Goal: Find specific page/section: Find specific page/section

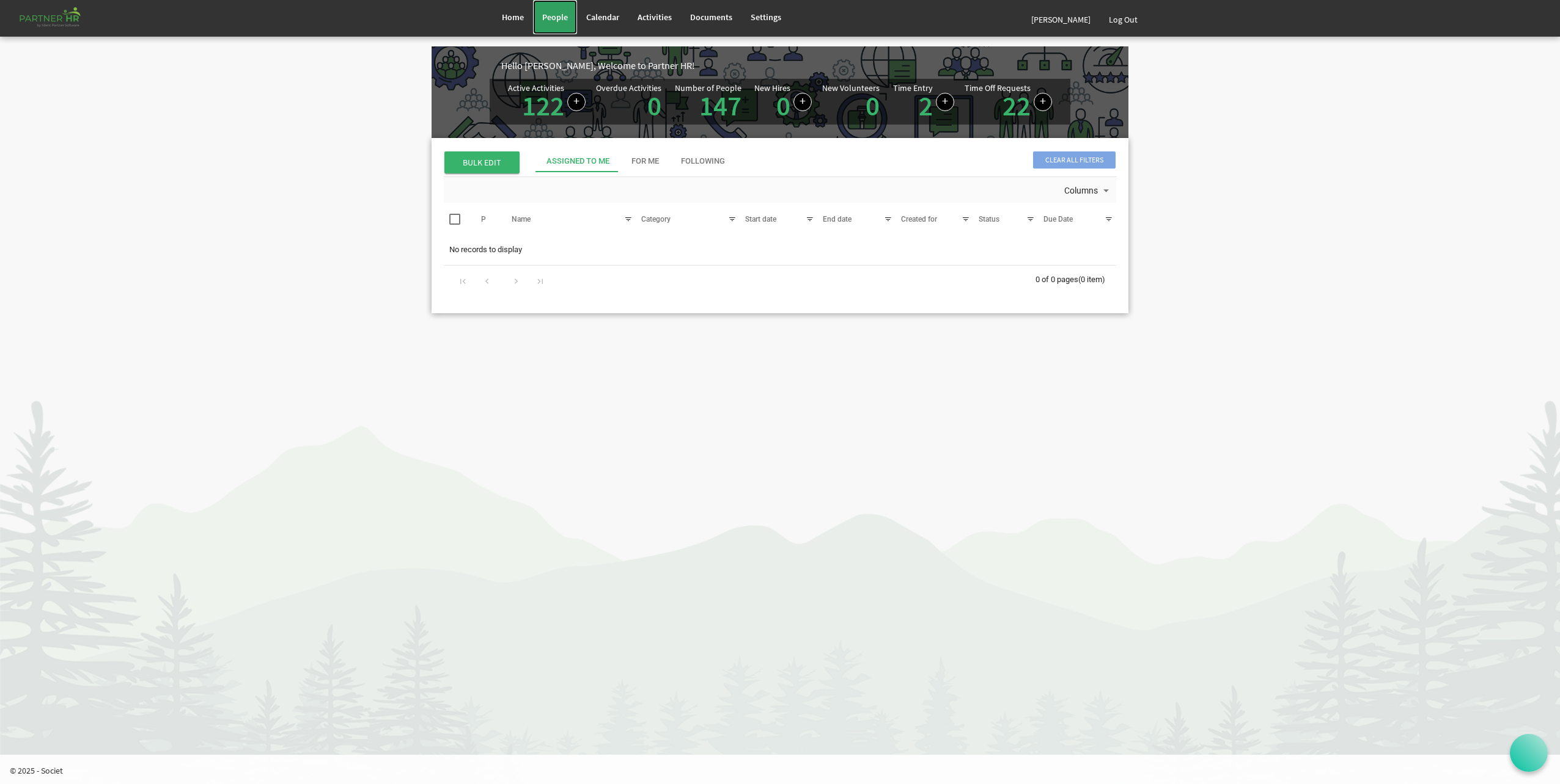
click at [557, 20] on span "People" at bounding box center [555, 17] width 26 height 11
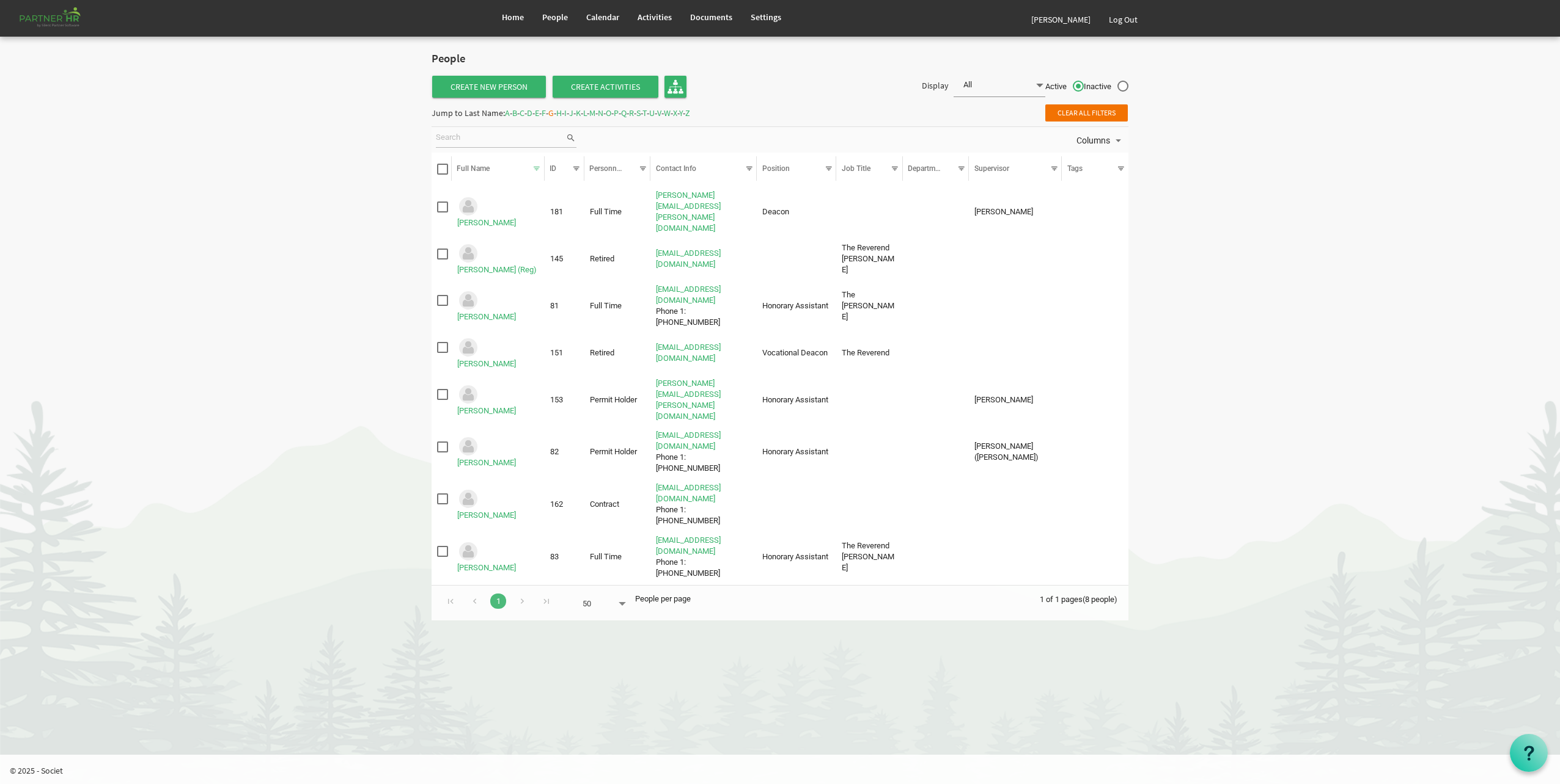
click at [640, 113] on div "Jump to Last Name: A - B - C - D - E - F - G - H - I - J - K - L - M - N - O - …" at bounding box center [561, 113] width 258 height 20
click at [595, 114] on span "M" at bounding box center [592, 112] width 6 height 11
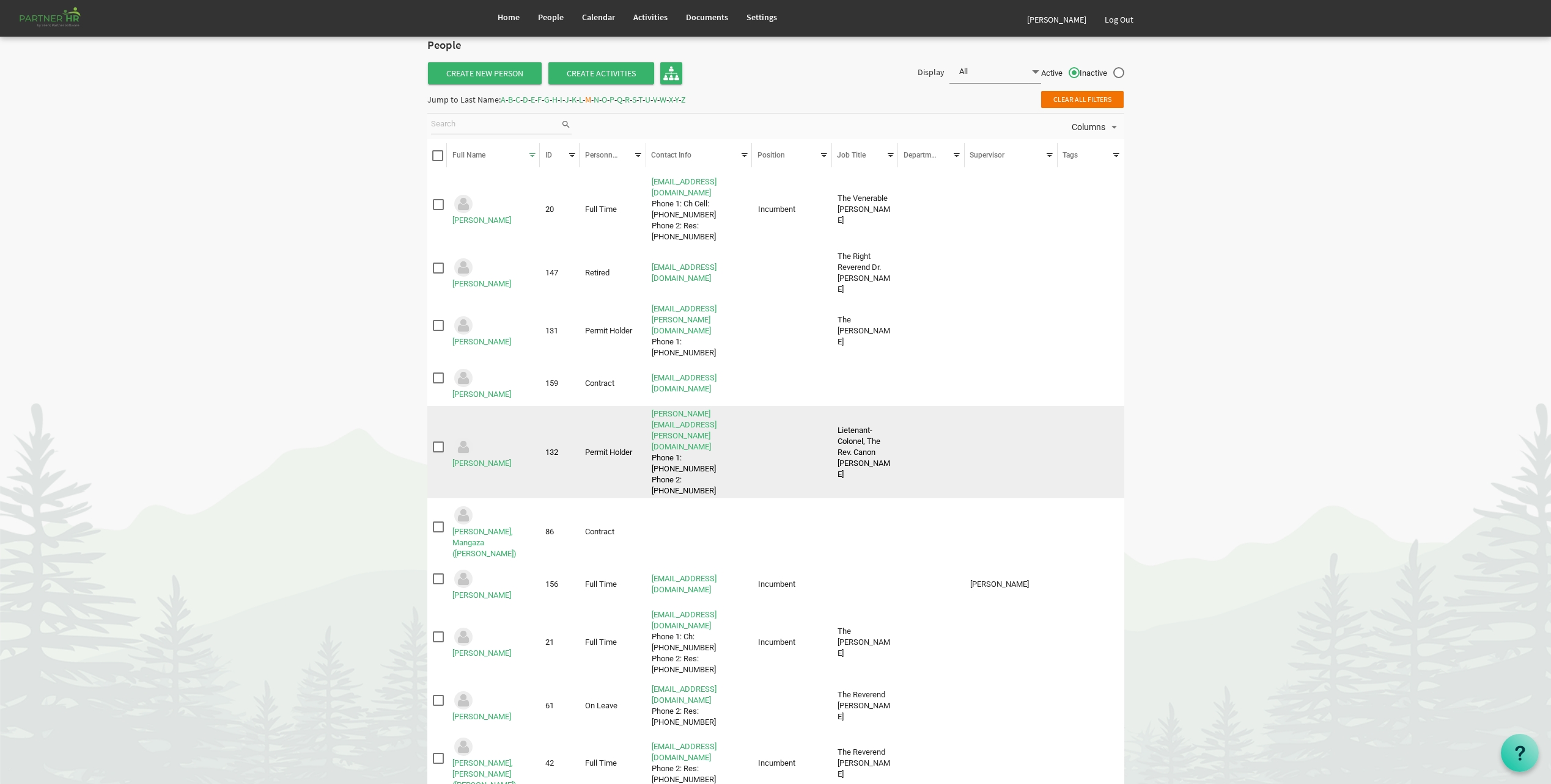
scroll to position [20, 0]
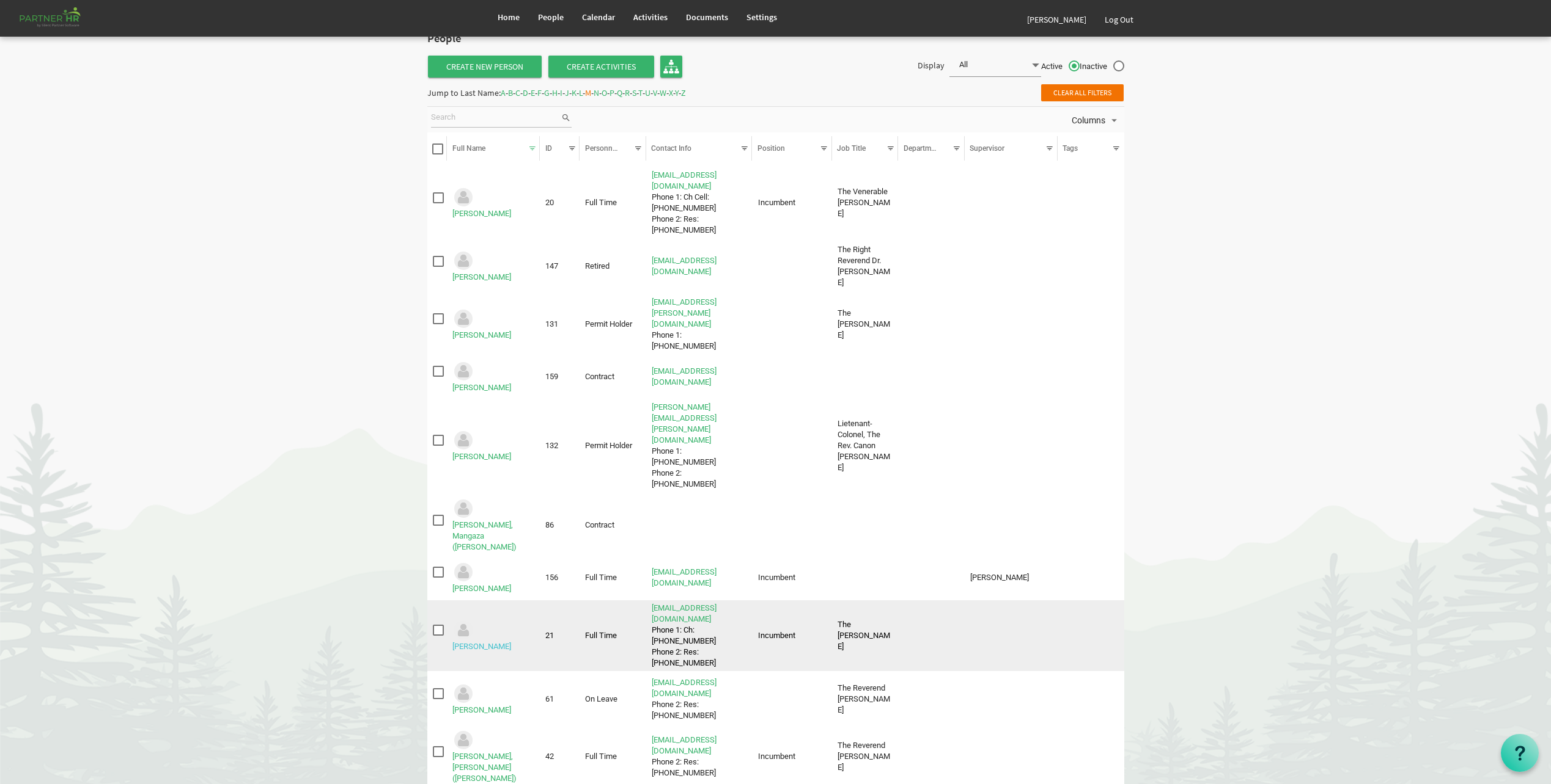
click at [511, 642] on link "Michaelson, Kris" at bounding box center [481, 646] width 59 height 9
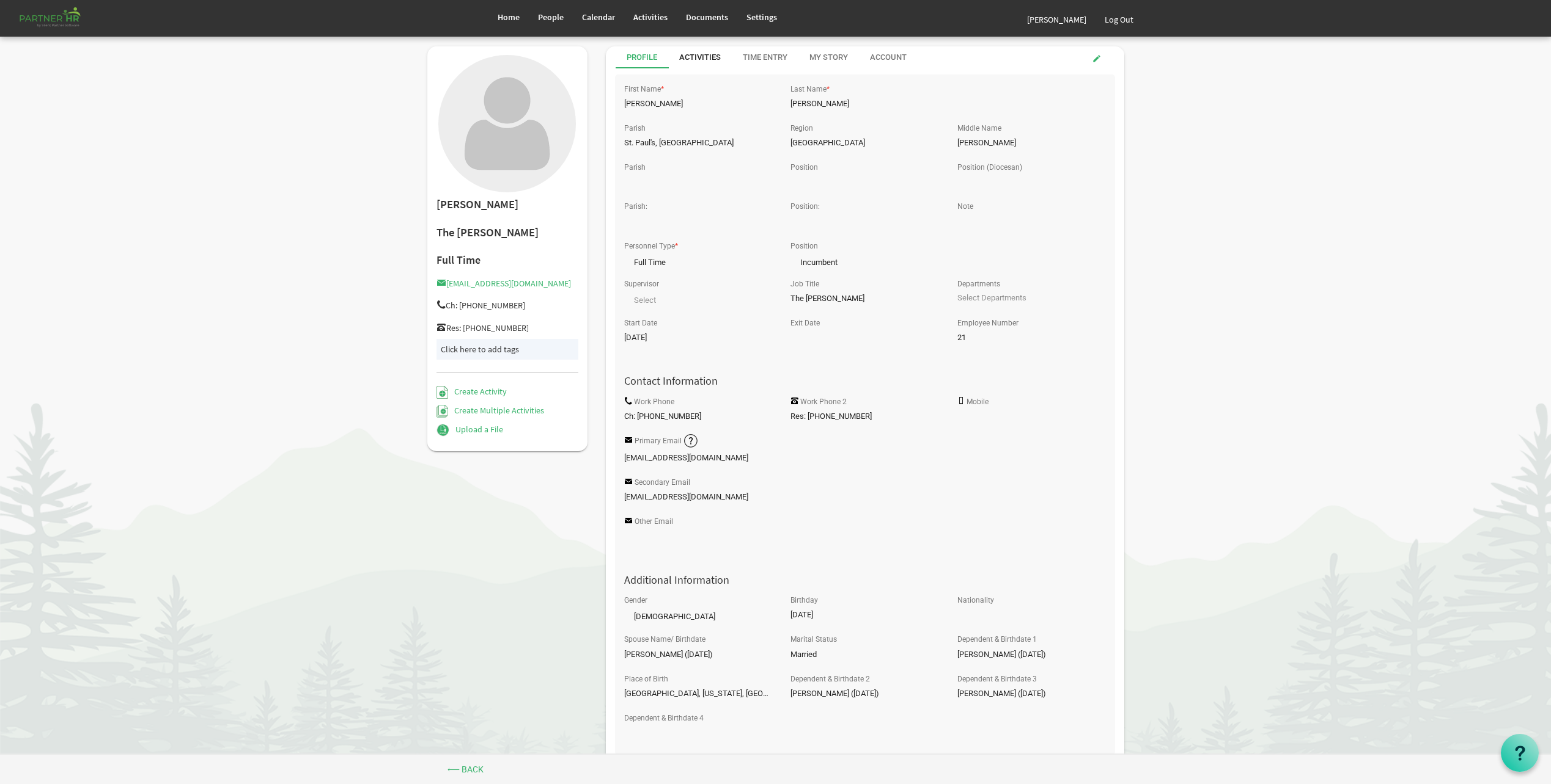
click at [708, 65] on div "Activities" at bounding box center [700, 58] width 42 height 22
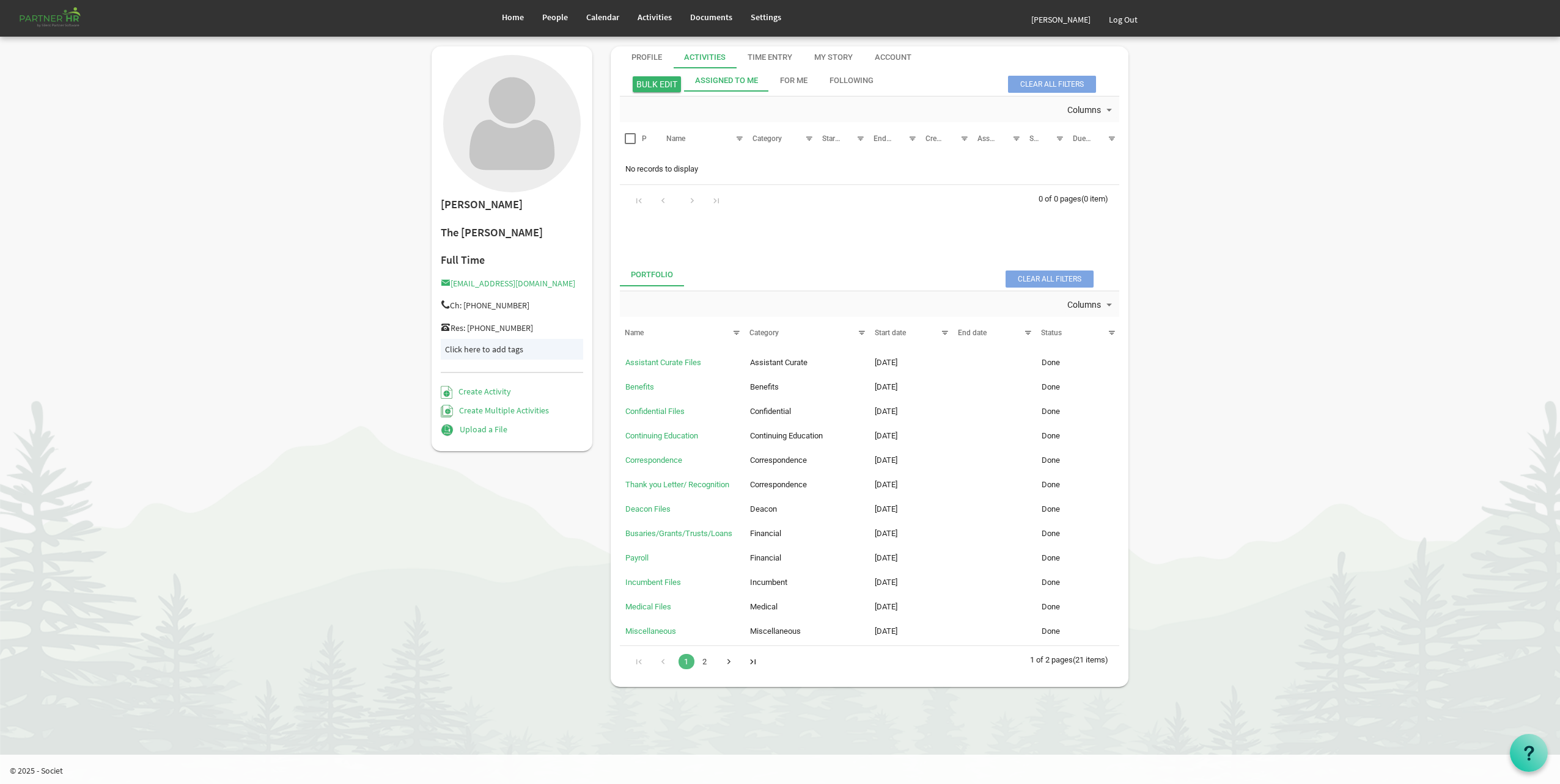
click at [728, 660] on div "Go to next page" at bounding box center [729, 660] width 17 height 17
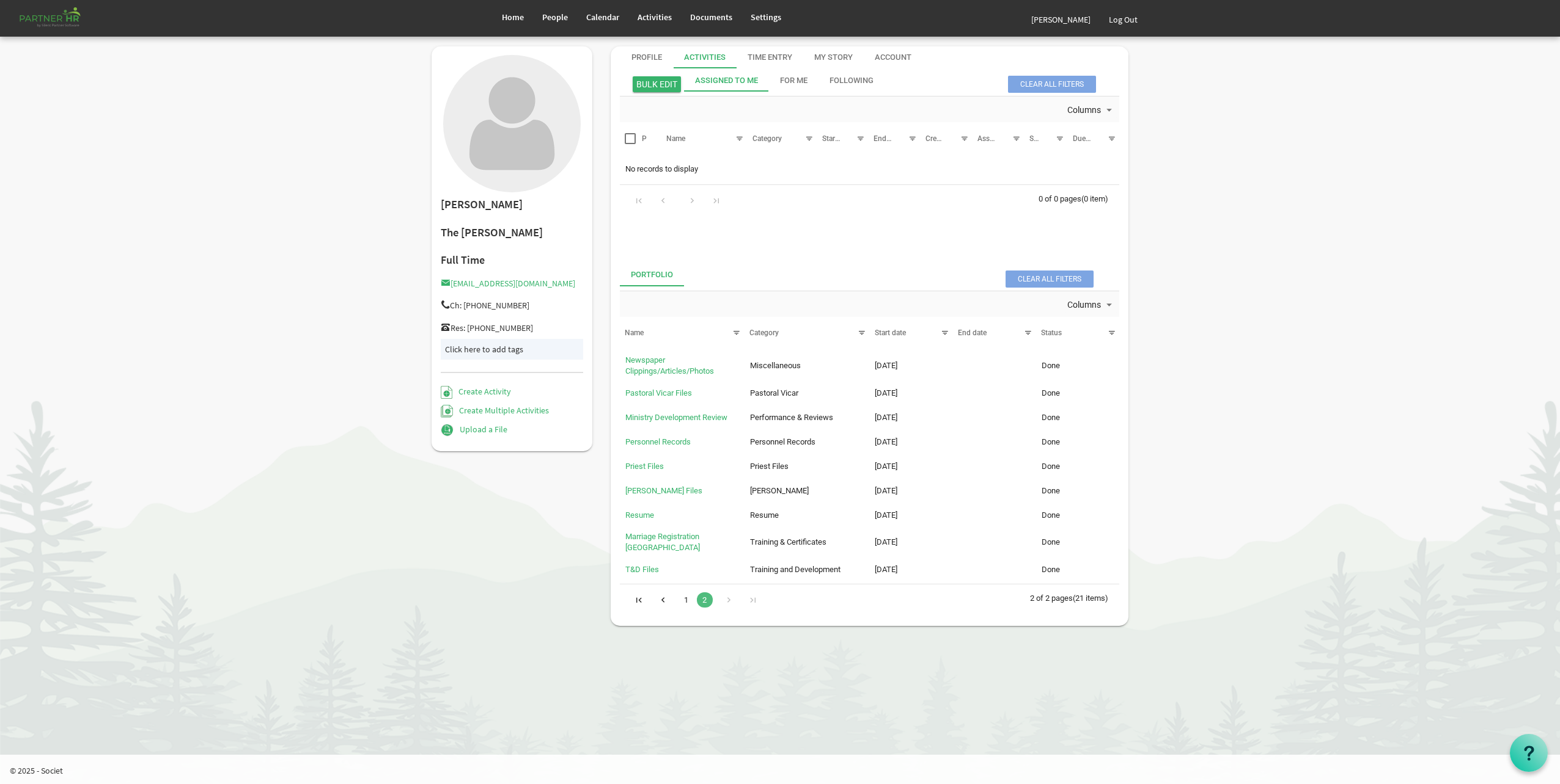
click at [682, 598] on link "1" at bounding box center [686, 599] width 16 height 15
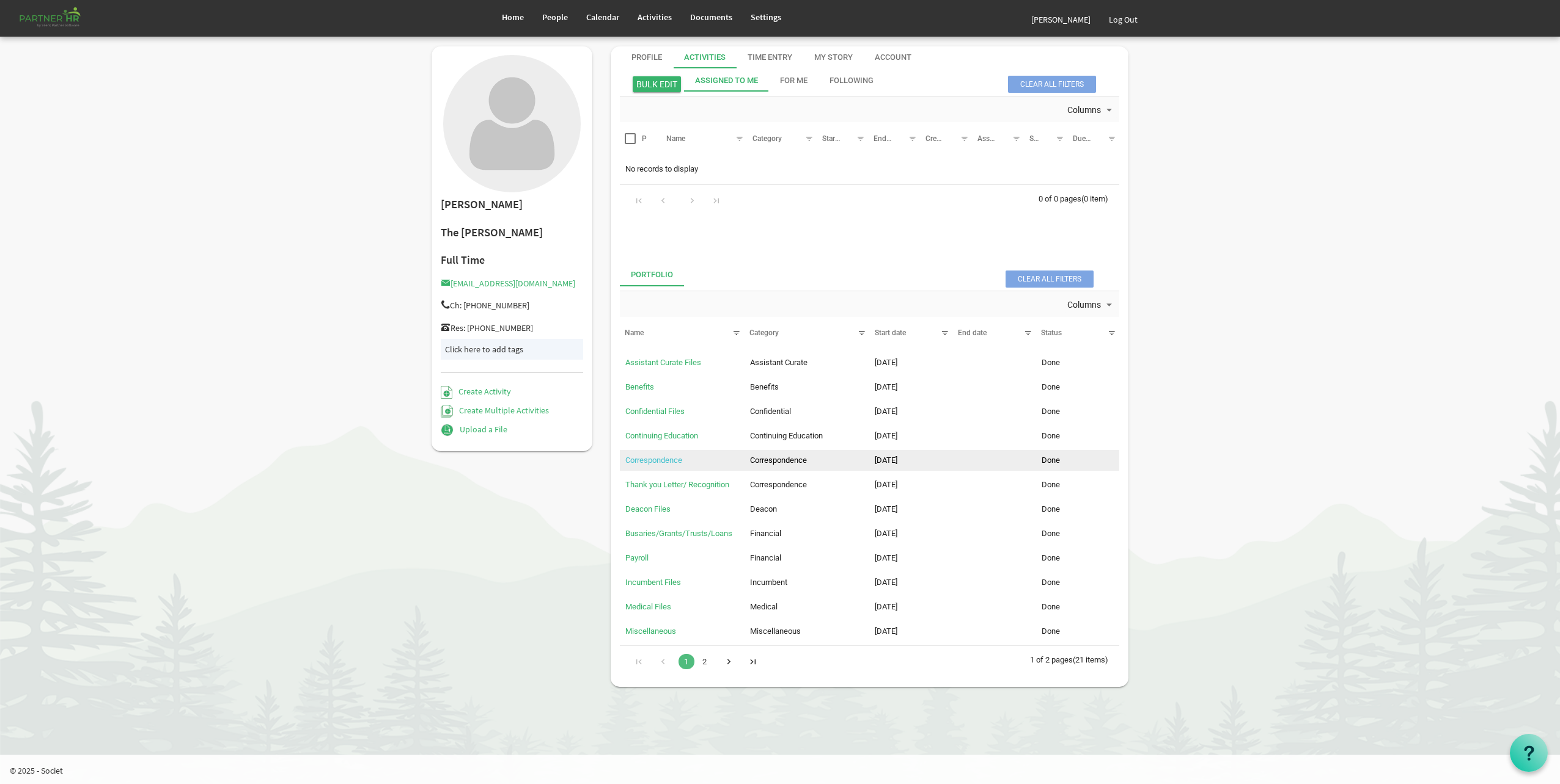
click at [669, 461] on link "Correspondence" at bounding box center [653, 459] width 57 height 9
click at [660, 411] on link "Confidential Files" at bounding box center [655, 411] width 60 height 9
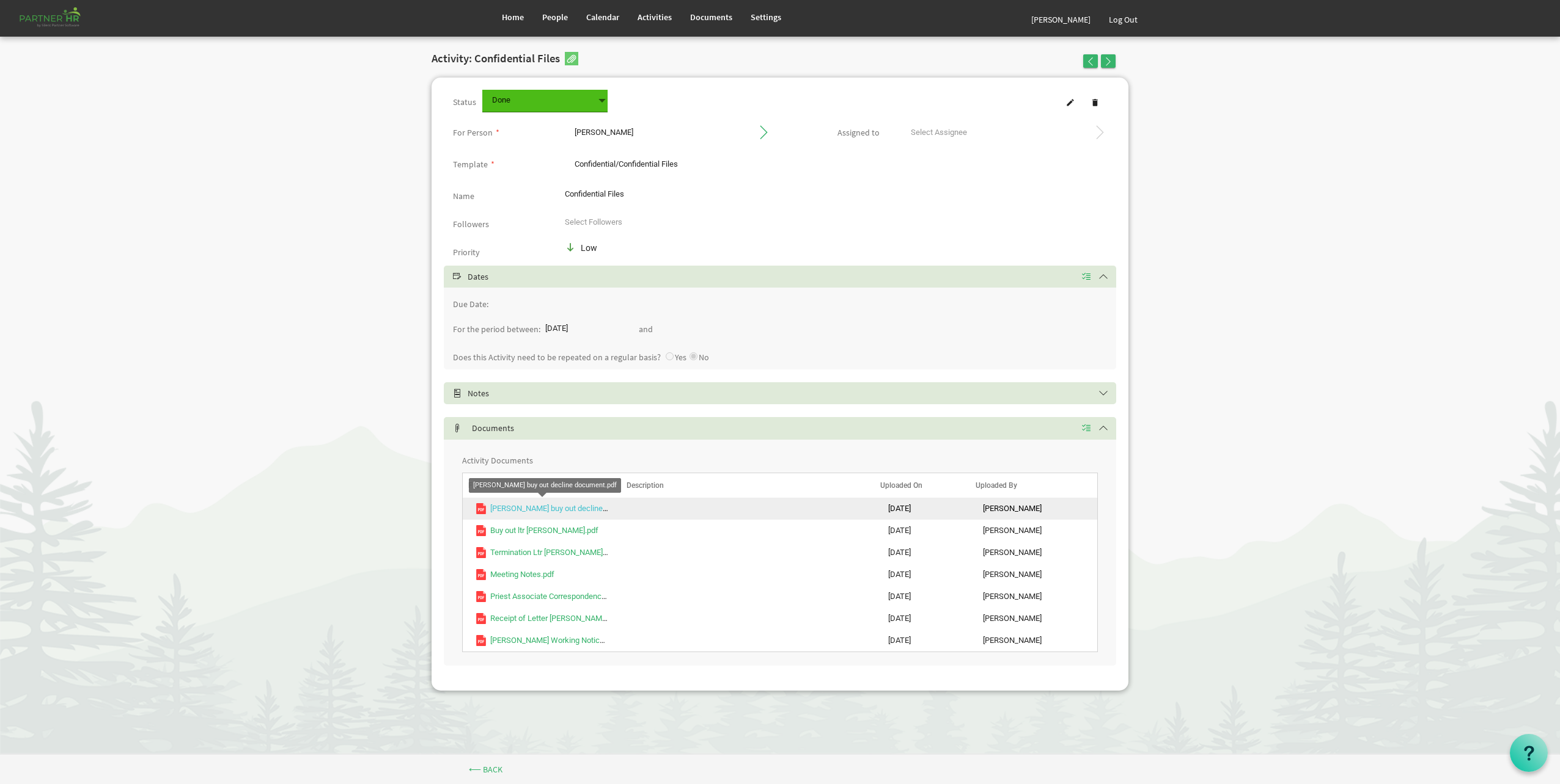
click at [592, 510] on link "[PERSON_NAME] buy out decline document.pdf" at bounding box center [572, 508] width 163 height 9
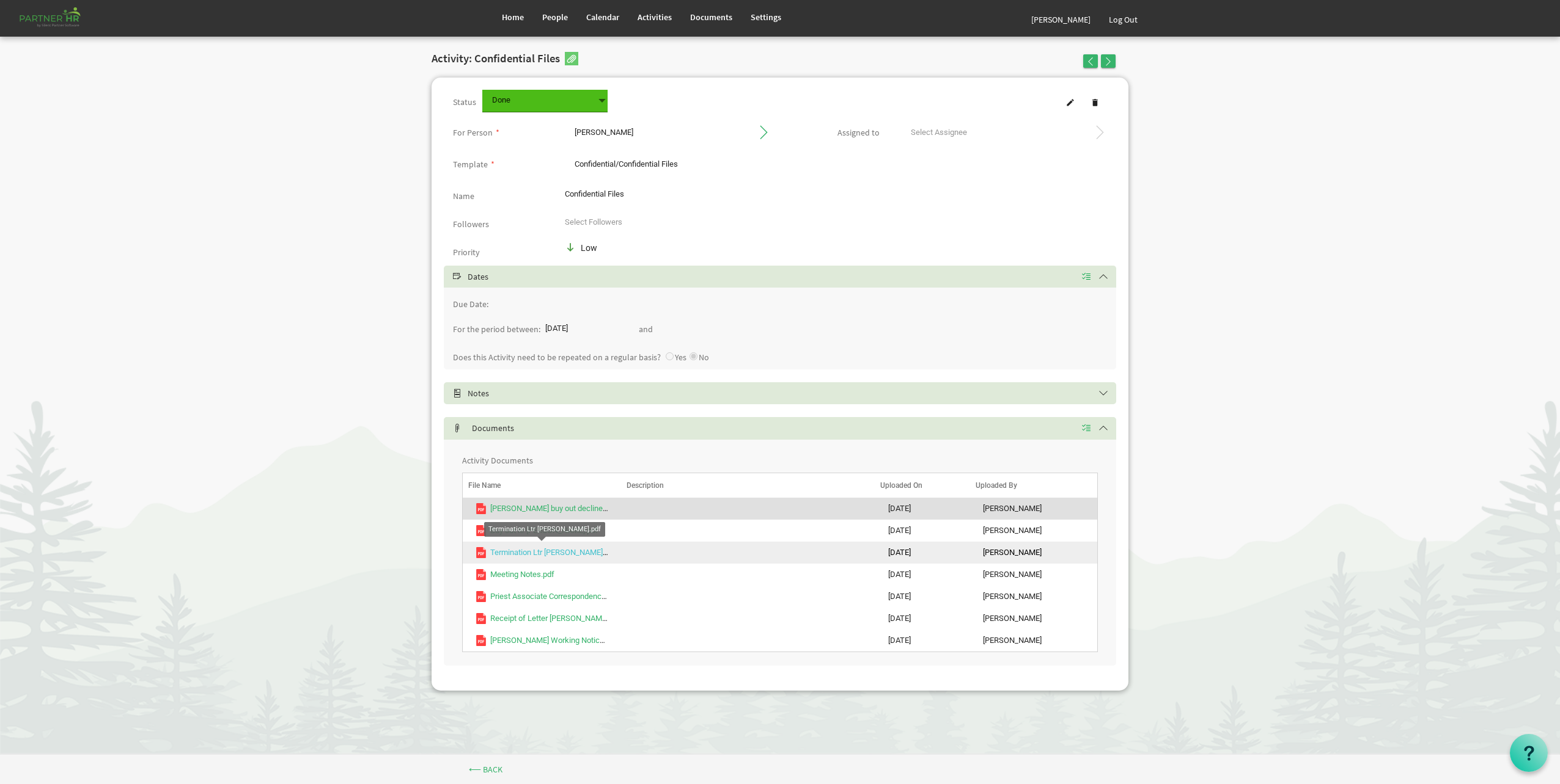
click at [567, 552] on link "Termination Ltr [PERSON_NAME].pdf" at bounding box center [553, 552] width 126 height 9
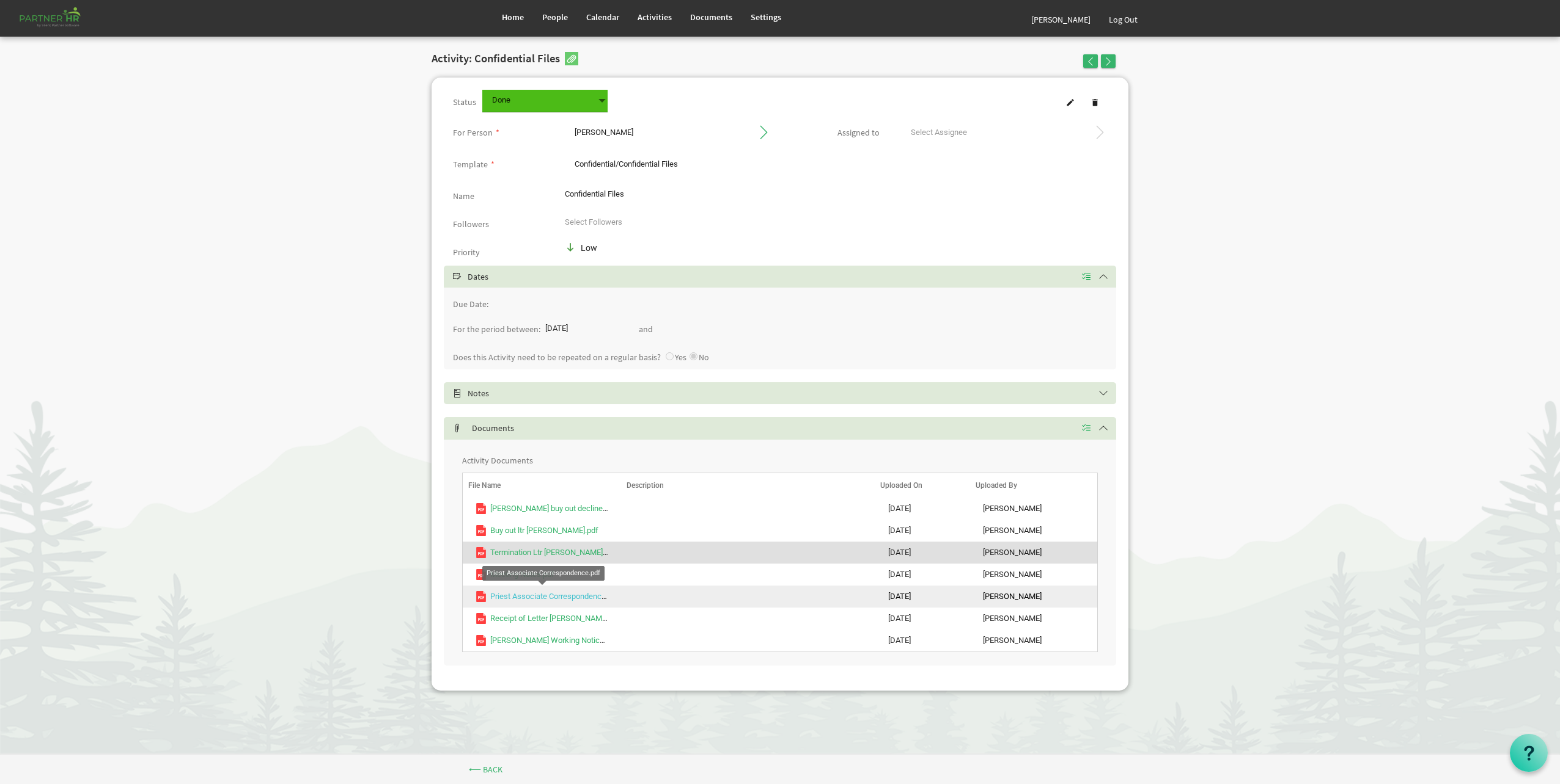
click at [551, 595] on link "Priest Associate Correspondence.pdf" at bounding box center [555, 595] width 129 height 9
